Goal: Information Seeking & Learning: Learn about a topic

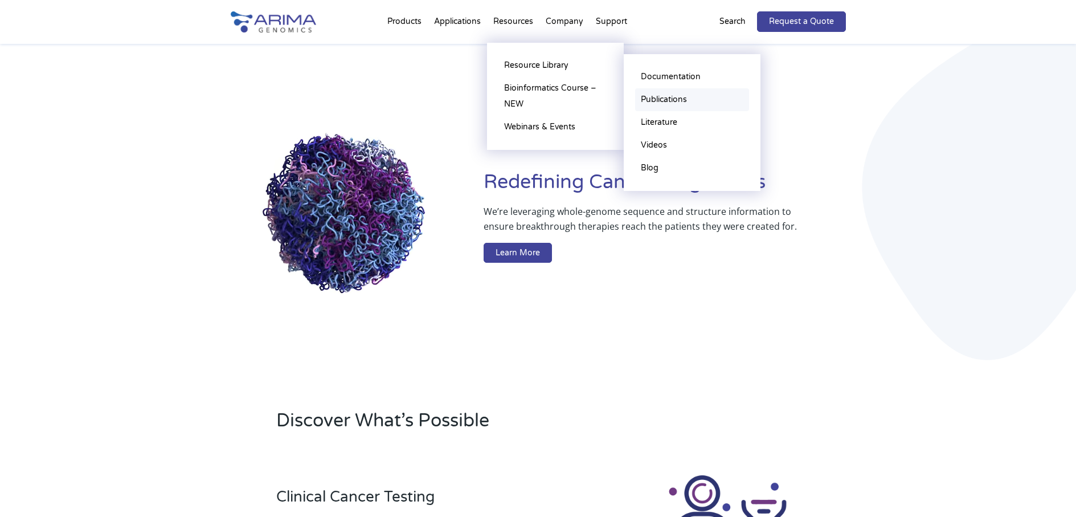
click at [653, 100] on link "Publications" at bounding box center [692, 99] width 114 height 23
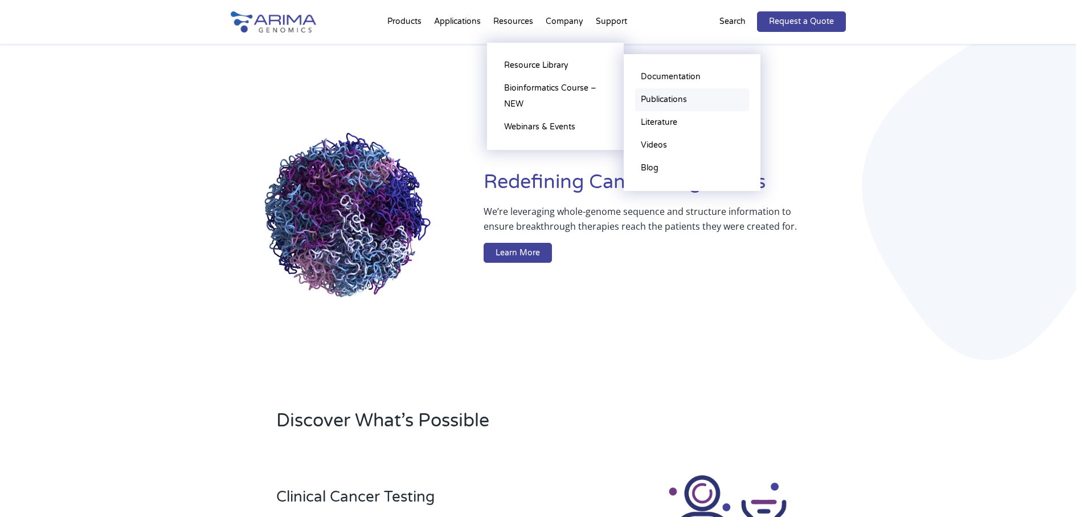
click at [666, 95] on link "Publications" at bounding box center [692, 99] width 114 height 23
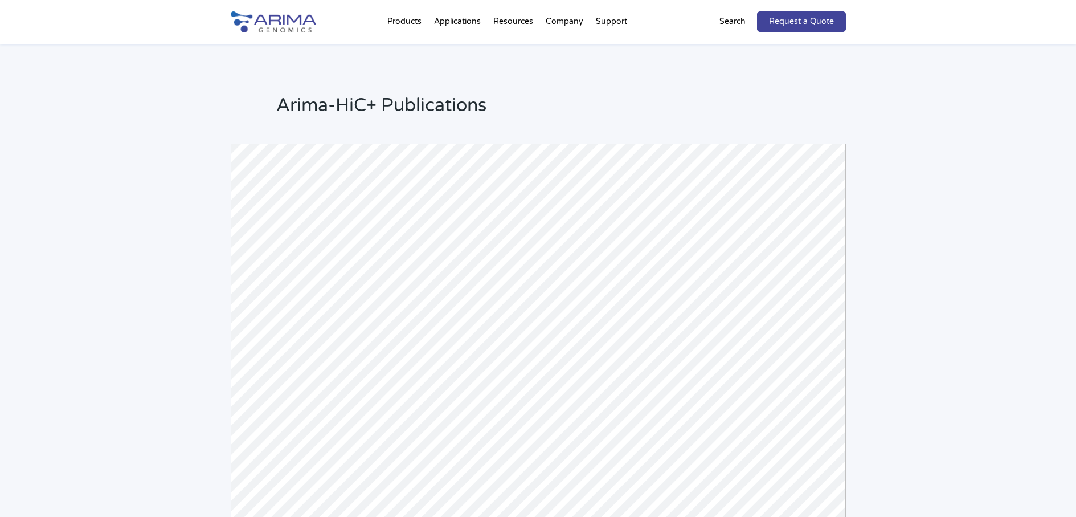
scroll to position [37, 0]
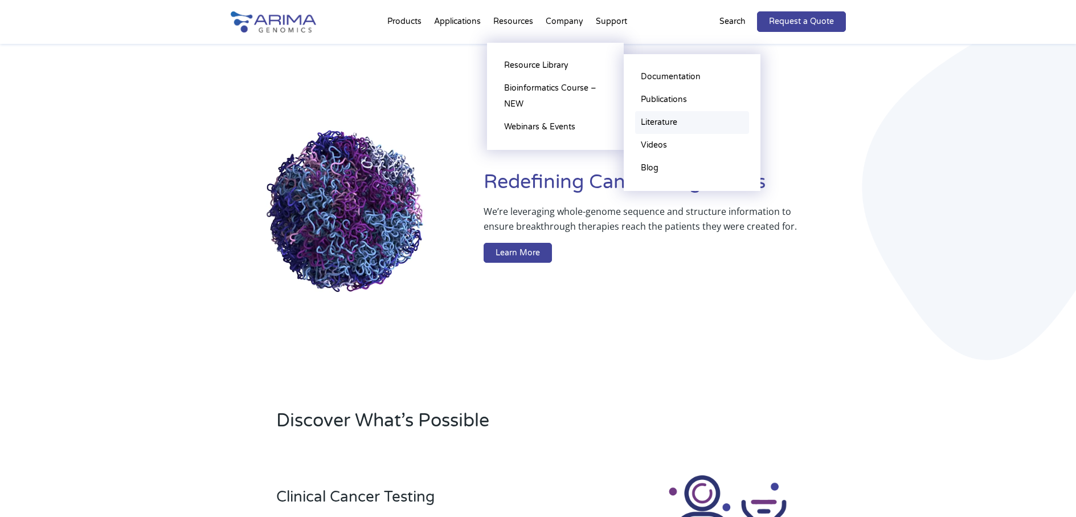
click at [673, 124] on link "Literature" at bounding box center [692, 122] width 114 height 23
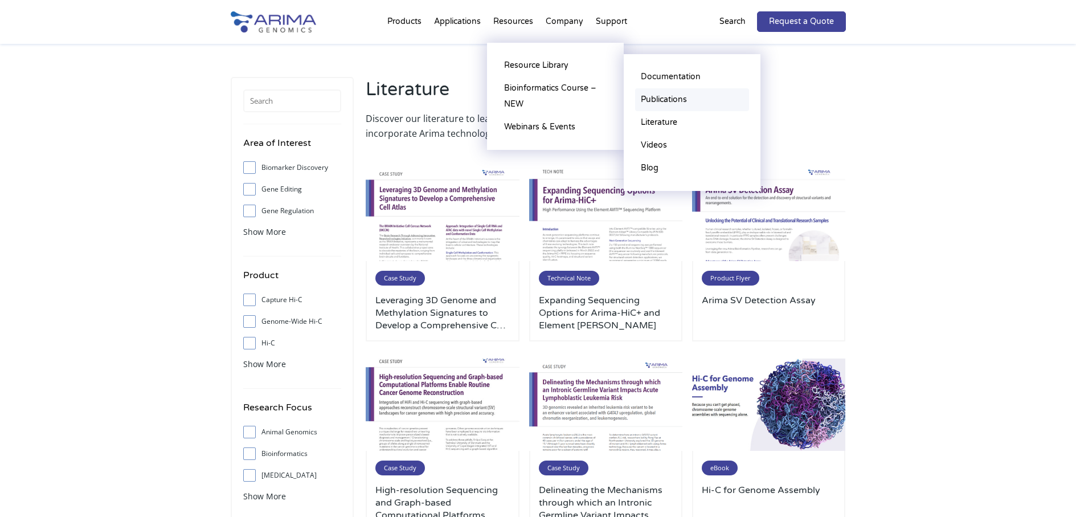
click at [669, 97] on link "Publications" at bounding box center [692, 99] width 114 height 23
click at [674, 97] on link "Publications" at bounding box center [692, 99] width 114 height 23
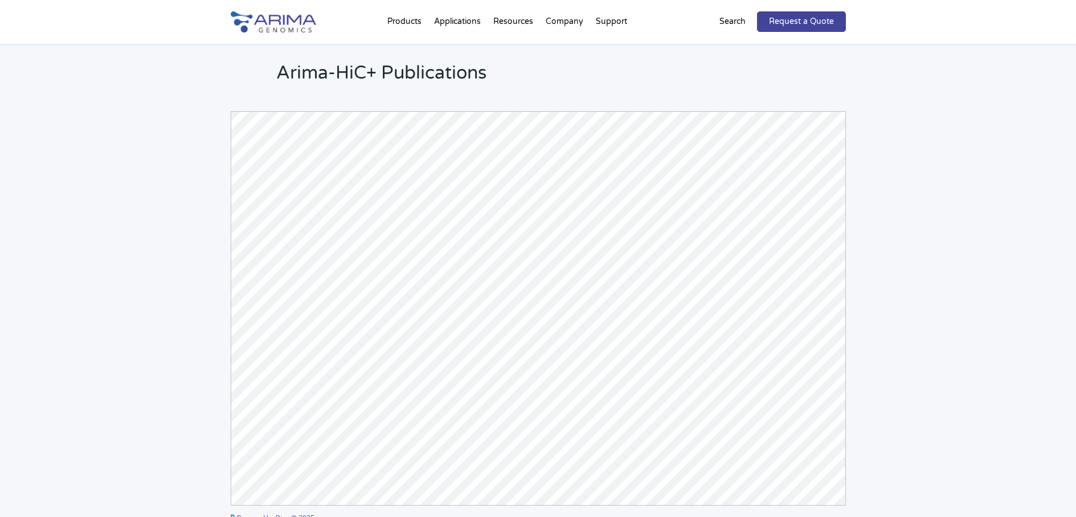
scroll to position [65, 0]
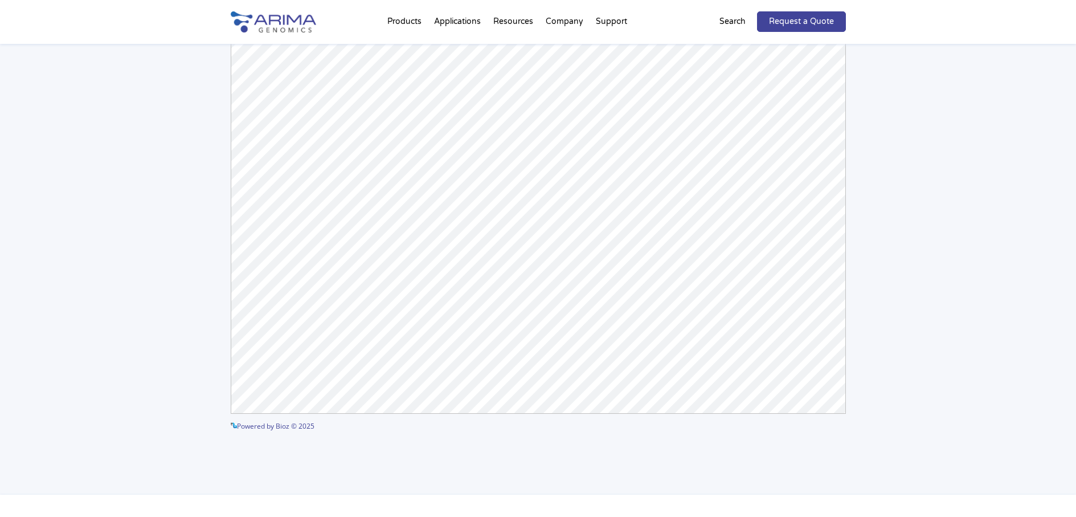
scroll to position [137, 0]
